Goal: Task Accomplishment & Management: Manage account settings

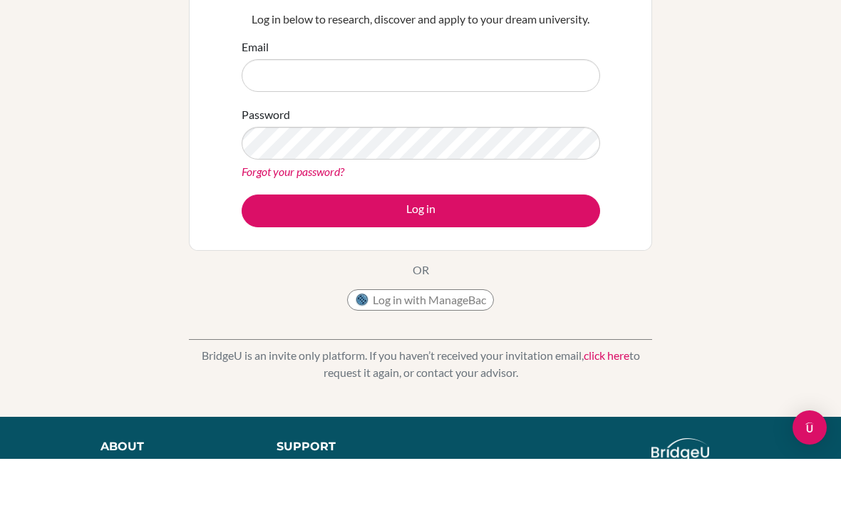
scroll to position [100, 0]
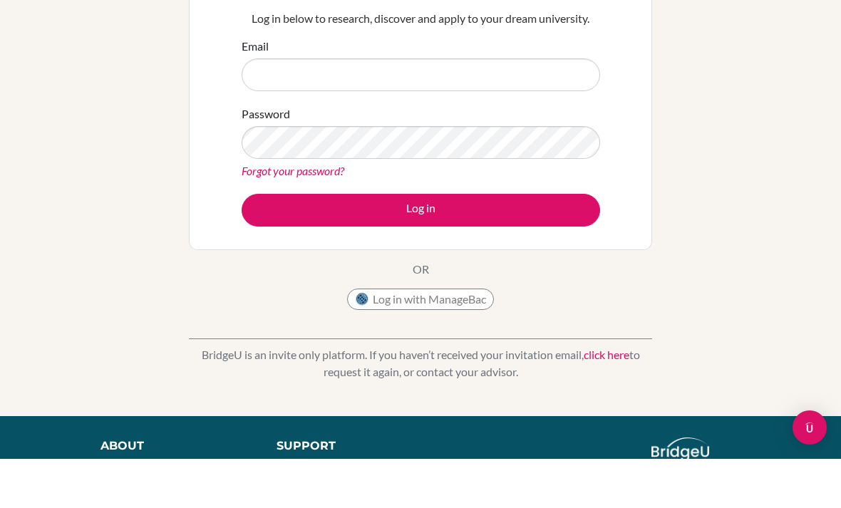
click at [592, 397] on link "click here" at bounding box center [607, 404] width 46 height 14
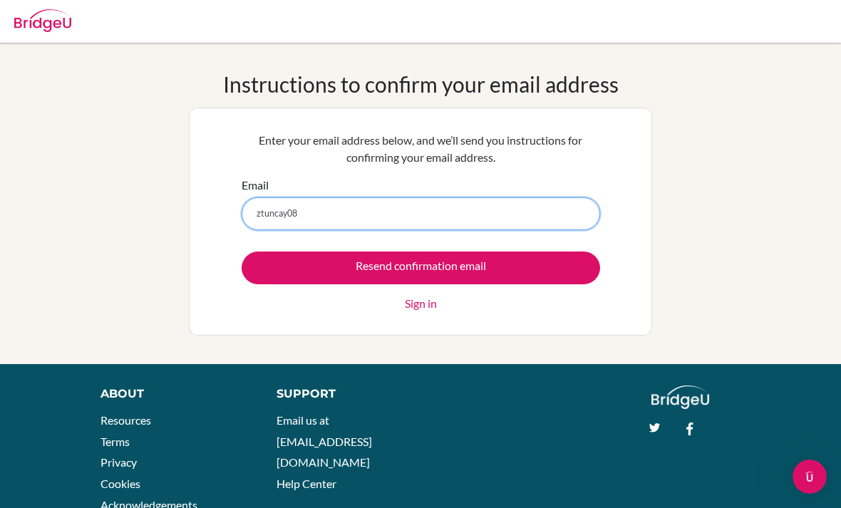
click at [477, 214] on input "ztuncay08" at bounding box center [421, 213] width 358 height 33
click at [384, 219] on input "ztuncay08" at bounding box center [421, 213] width 358 height 33
type input "ztuncay08@gmail.com"
click at [420, 267] on input "Resend confirmation email" at bounding box center [421, 268] width 358 height 33
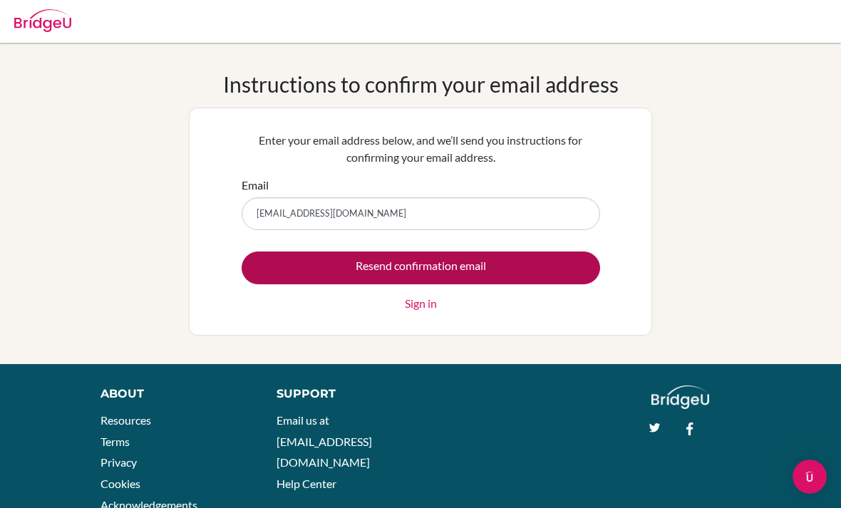
click at [535, 266] on input "Resend confirmation email" at bounding box center [421, 268] width 358 height 33
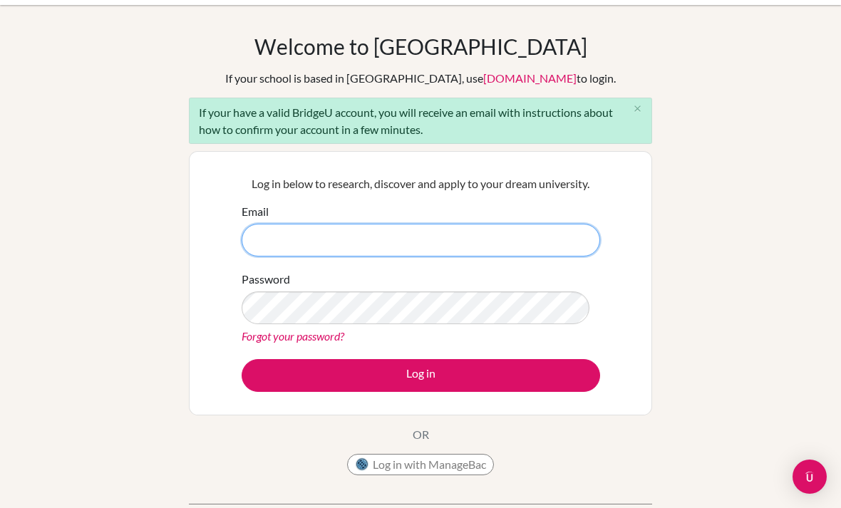
scroll to position [38, 0]
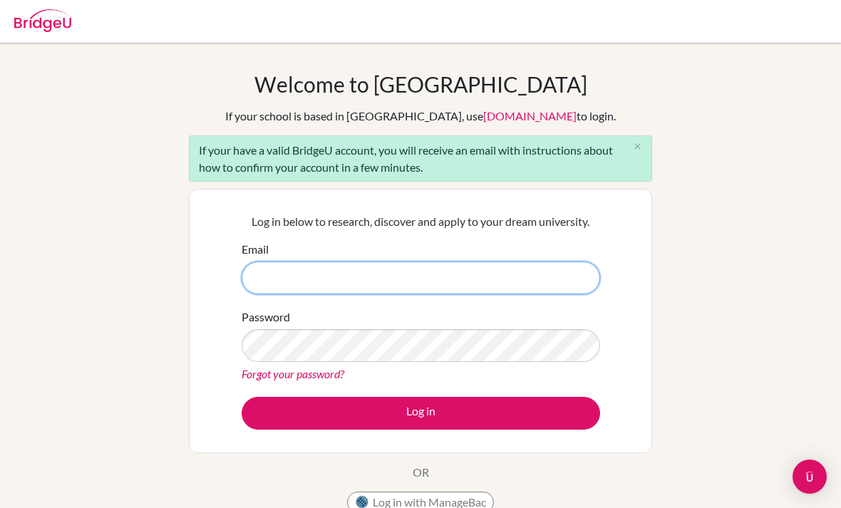
scroll to position [38, 0]
